Goal: Task Accomplishment & Management: Manage account settings

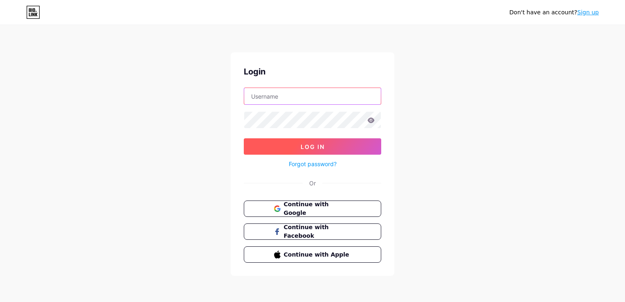
type input "[EMAIL_ADDRESS][DOMAIN_NAME]"
click at [312, 147] on span "Log In" at bounding box center [313, 146] width 24 height 7
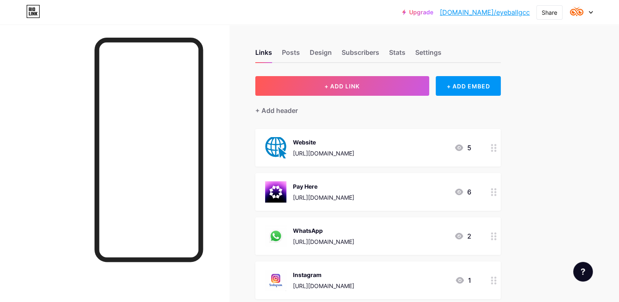
click at [587, 11] on div at bounding box center [581, 12] width 24 height 15
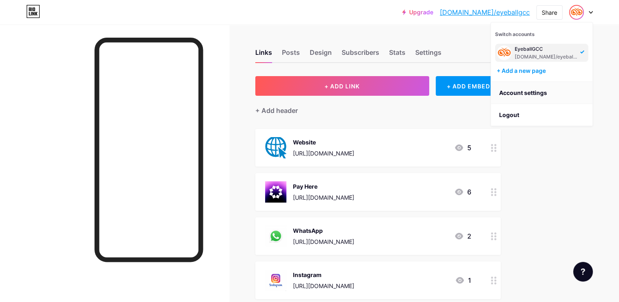
click at [532, 93] on link "Account settings" at bounding box center [541, 93] width 101 height 22
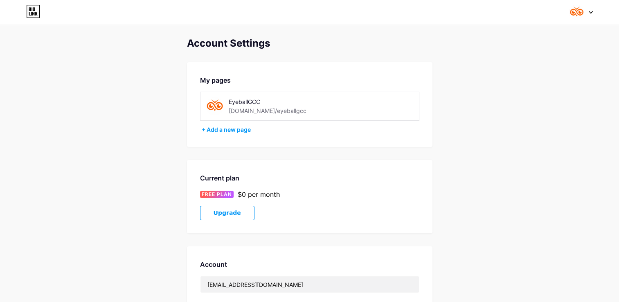
click at [263, 101] on div "EyeballGCC" at bounding box center [283, 101] width 109 height 9
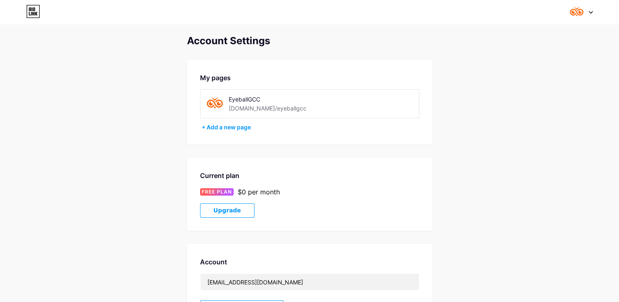
scroll to position [41, 0]
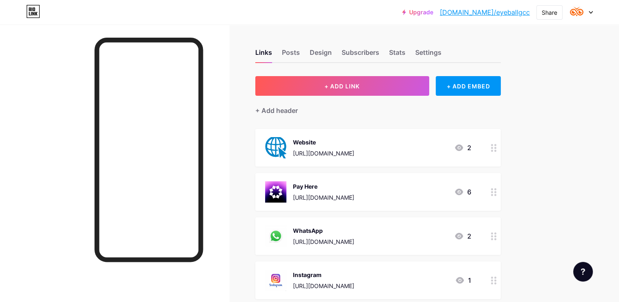
click at [495, 150] on circle at bounding box center [495, 151] width 2 height 2
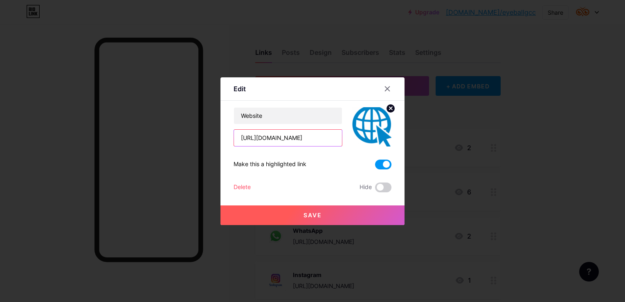
click at [320, 139] on input "[URL][DOMAIN_NAME]" at bounding box center [288, 138] width 108 height 16
click at [304, 138] on input "[URL][DOMAIN_NAME]" at bounding box center [288, 138] width 108 height 16
click at [304, 134] on input "[URL][DOMAIN_NAME]" at bounding box center [288, 138] width 108 height 16
click at [281, 139] on input "[URL][DOMAIN_NAME]" at bounding box center [288, 138] width 108 height 16
type input "[URL][DOMAIN_NAME]"
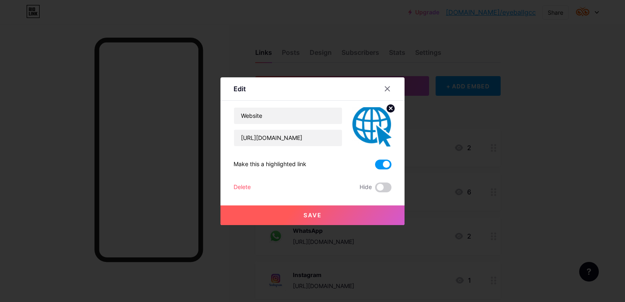
click at [310, 218] on span "Save" at bounding box center [312, 214] width 18 height 7
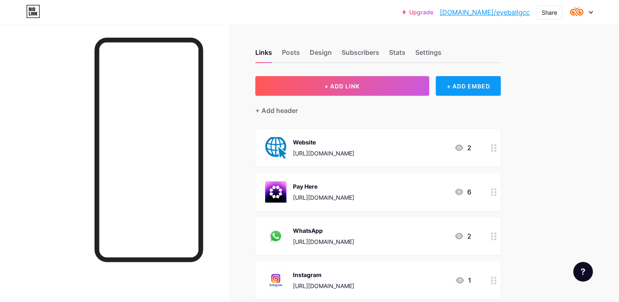
click at [471, 89] on div "+ ADD EMBED" at bounding box center [468, 86] width 65 height 20
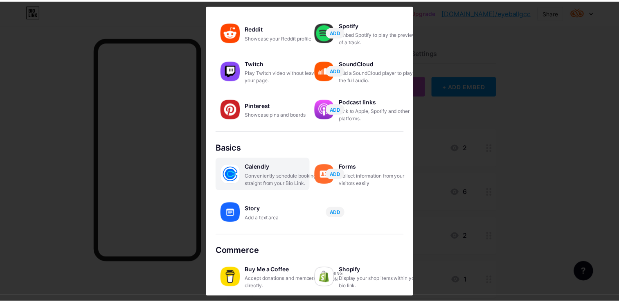
scroll to position [126, 0]
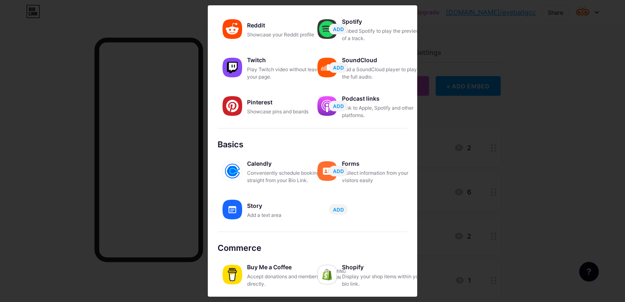
click at [499, 43] on div at bounding box center [312, 151] width 625 height 302
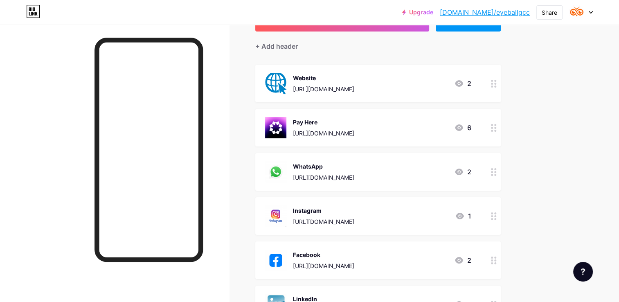
scroll to position [64, 0]
click at [511, 11] on link "[DOMAIN_NAME]/eyeballgcc" at bounding box center [485, 12] width 90 height 10
click at [586, 13] on div at bounding box center [581, 12] width 24 height 15
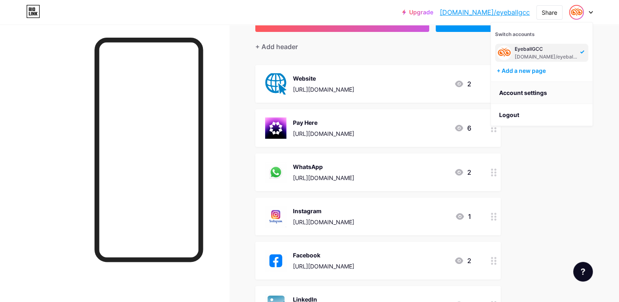
click at [523, 92] on link "Account settings" at bounding box center [541, 93] width 101 height 22
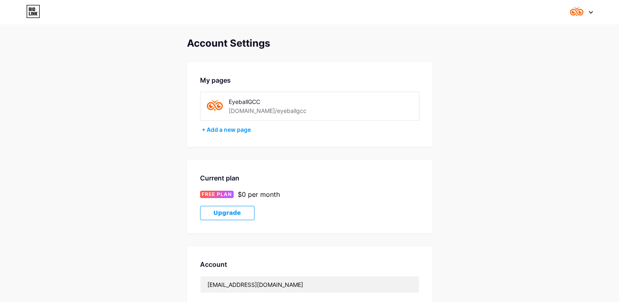
click at [278, 106] on div "[DOMAIN_NAME]/eyeballgcc" at bounding box center [268, 110] width 78 height 9
click at [293, 108] on div "EyeballGCC [DOMAIN_NAME]/eyeballgcc" at bounding box center [283, 106] width 109 height 18
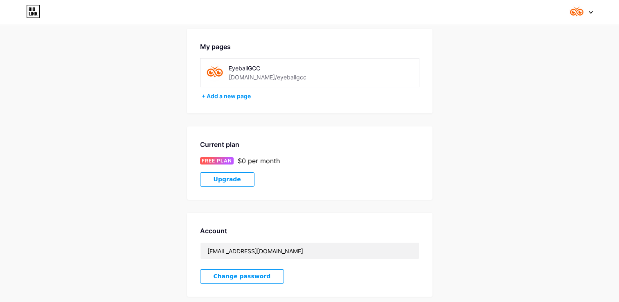
scroll to position [123, 0]
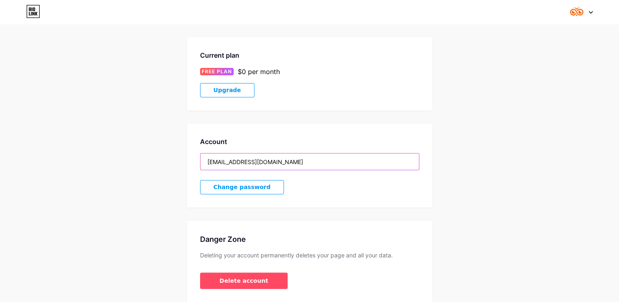
click at [284, 165] on input "[EMAIL_ADDRESS][DOMAIN_NAME]" at bounding box center [309, 161] width 218 height 16
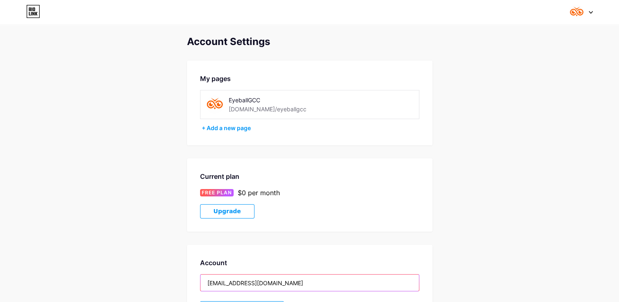
scroll to position [0, 0]
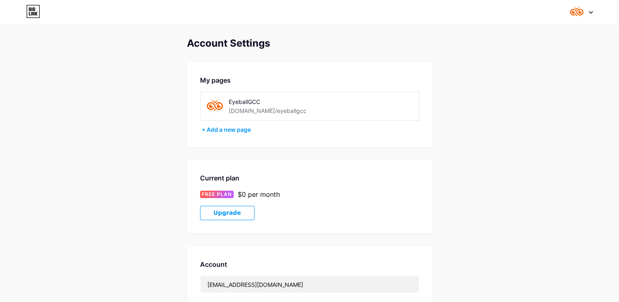
click at [265, 99] on div "EyeballGCC" at bounding box center [283, 101] width 109 height 9
click at [460, 105] on div "Account Settings My pages EyeballGCC [DOMAIN_NAME]/eyeballgcc + Add a new page …" at bounding box center [309, 231] width 619 height 387
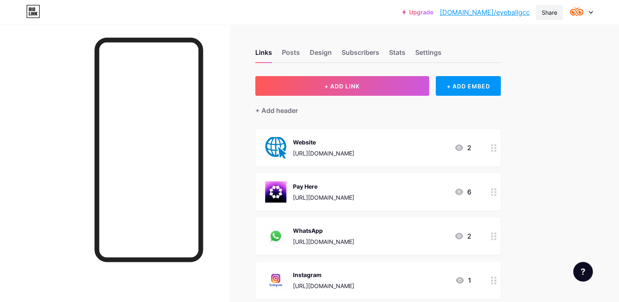
click at [547, 12] on div "Share" at bounding box center [549, 12] width 16 height 9
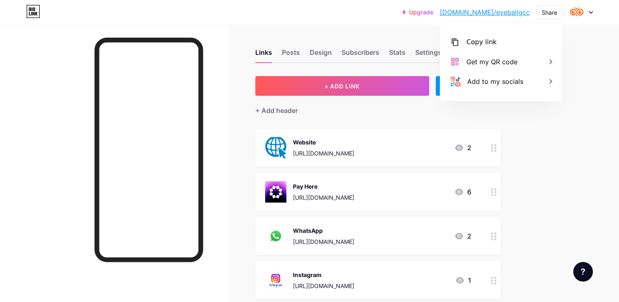
click at [571, 110] on div "Upgrade [DOMAIN_NAME]/eyebal... [DOMAIN_NAME]/eyeballgcc Share Copy link [URL][…" at bounding box center [309, 285] width 619 height 571
